Goal: Obtain resource: Download file/media

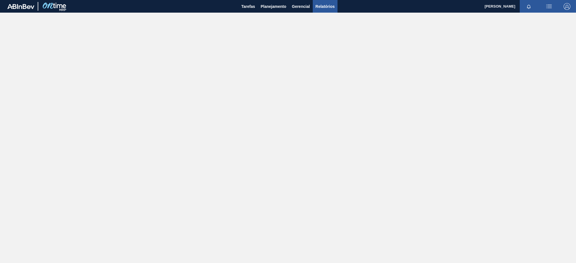
click at [322, 4] on span "Relatórios" at bounding box center [324, 6] width 19 height 7
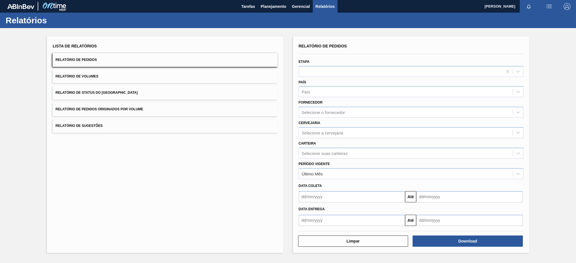
click at [108, 106] on button "Relatório de Pedidos Originados por Volume" at bounding box center [165, 110] width 225 height 14
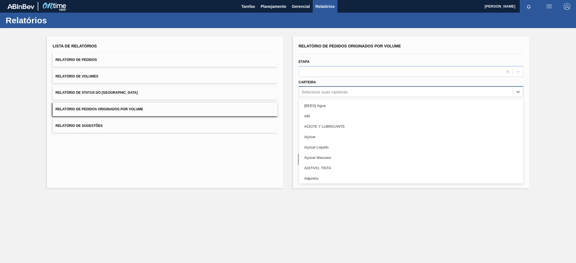
click at [330, 92] on div "Selecione suas carteiras" at bounding box center [325, 92] width 46 height 5
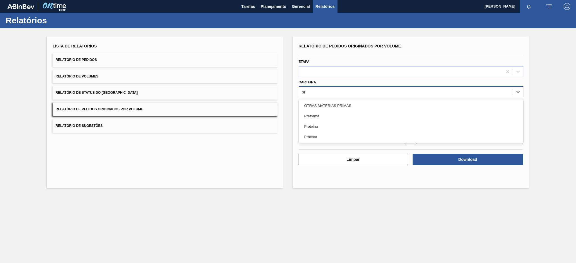
type input "pre"
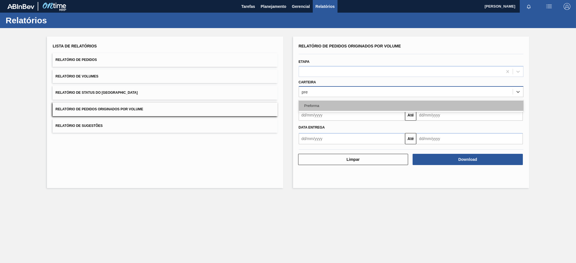
click at [334, 105] on div "Preforma" at bounding box center [411, 106] width 225 height 10
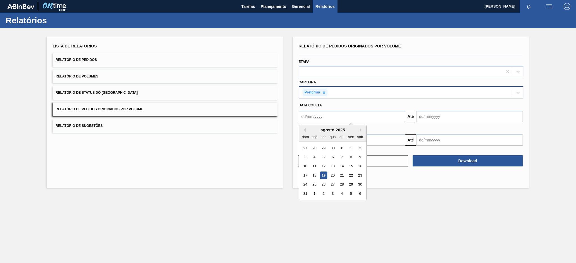
click at [355, 119] on input "text" at bounding box center [352, 116] width 107 height 11
click at [302, 129] on button "Previous Month" at bounding box center [304, 130] width 4 height 4
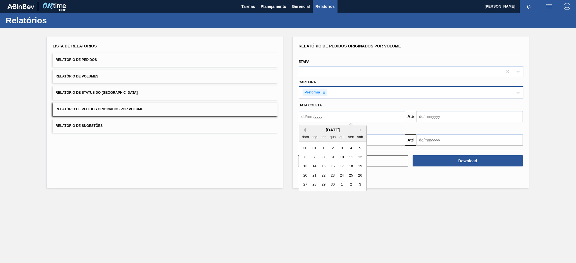
click at [302, 129] on button "Previous Month" at bounding box center [304, 130] width 4 height 4
click at [334, 148] on div "1" at bounding box center [333, 149] width 8 height 8
type input "[DATE]"
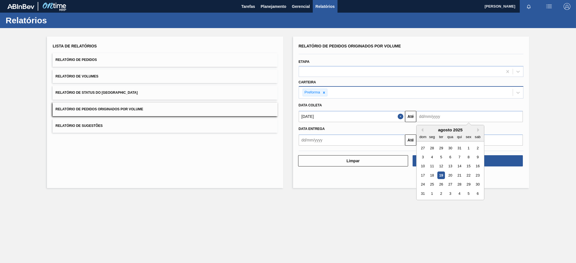
click at [446, 118] on input "text" at bounding box center [469, 116] width 107 height 11
click at [478, 129] on button "Next Month" at bounding box center [479, 130] width 4 height 4
click at [441, 184] on div "30" at bounding box center [441, 185] width 8 height 8
type input "[DATE]"
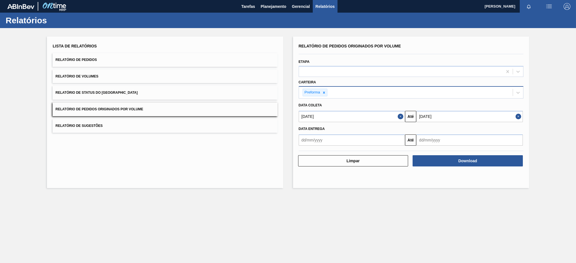
click at [360, 137] on input "text" at bounding box center [352, 140] width 107 height 11
click at [302, 152] on button "Previous Month" at bounding box center [304, 154] width 4 height 4
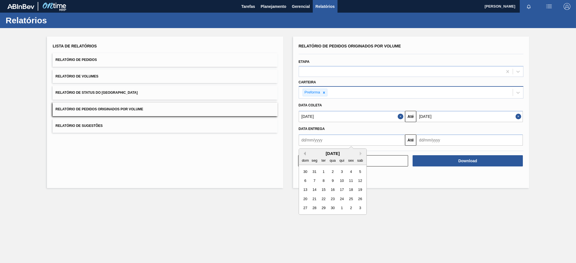
click at [302, 152] on button "Previous Month" at bounding box center [304, 154] width 4 height 4
click at [333, 171] on div "1" at bounding box center [333, 172] width 8 height 8
type input "[DATE]"
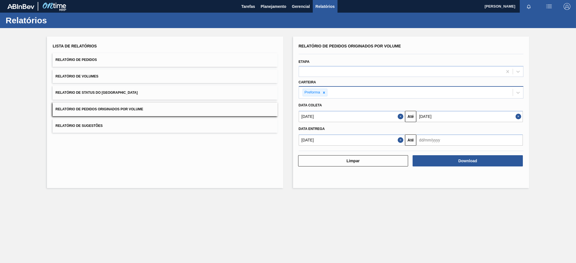
click at [434, 137] on input "text" at bounding box center [469, 140] width 107 height 11
click at [480, 153] on button "Next Month" at bounding box center [479, 154] width 4 height 4
click at [440, 210] on div "30" at bounding box center [441, 208] width 8 height 8
type input "[DATE]"
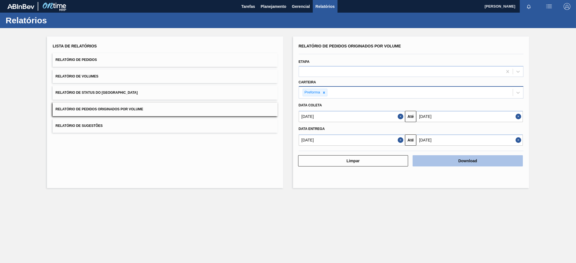
click at [484, 162] on button "Download" at bounding box center [468, 160] width 110 height 11
